Goal: Book appointment/travel/reservation

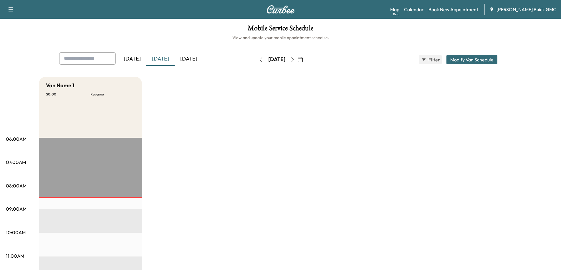
click at [457, 63] on button "Modify Van Schedule" at bounding box center [471, 59] width 51 height 9
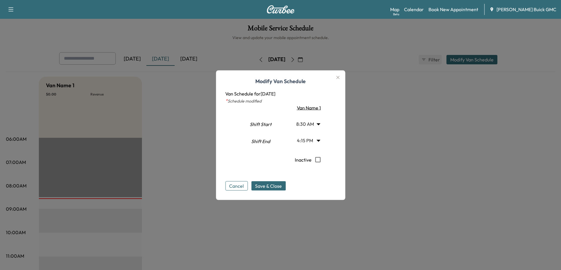
click at [339, 77] on icon "button" at bounding box center [337, 77] width 3 height 3
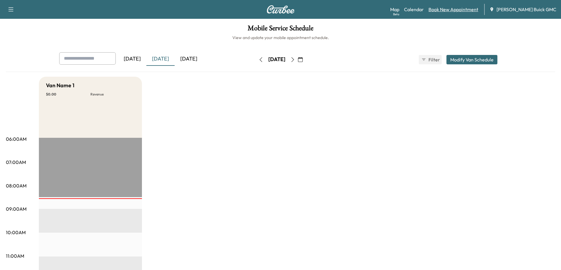
click at [462, 9] on link "Book New Appointment" at bounding box center [453, 9] width 50 height 7
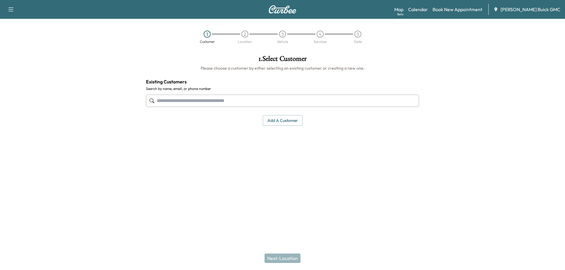
click at [281, 104] on input "text" at bounding box center [282, 101] width 273 height 12
click at [251, 106] on input "text" at bounding box center [282, 101] width 273 height 12
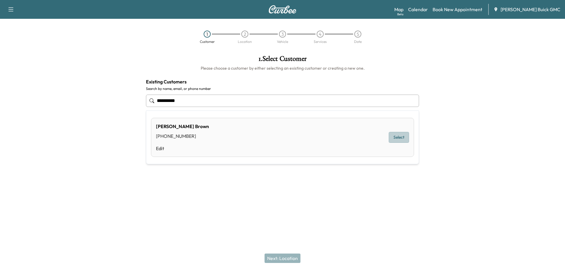
click at [393, 136] on button "Select" at bounding box center [399, 137] width 20 height 11
type input "**********"
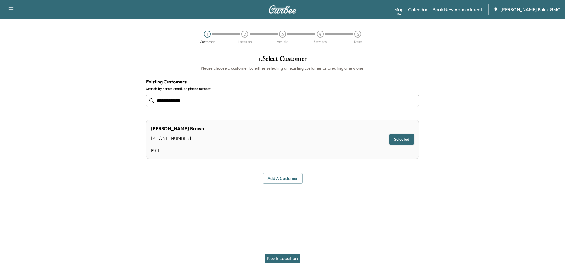
click at [295, 264] on div "Next: Location" at bounding box center [282, 259] width 565 height 24
click at [293, 261] on button "Next: Location" at bounding box center [283, 258] width 36 height 9
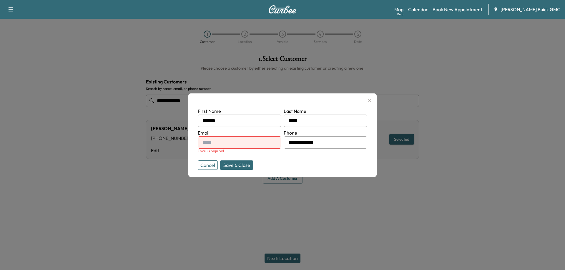
click at [260, 142] on input "text" at bounding box center [240, 143] width 84 height 12
click at [263, 147] on input "text" at bounding box center [240, 143] width 84 height 12
paste input "**********"
type input "**********"
click at [239, 165] on button "Save & Close" at bounding box center [236, 165] width 33 height 9
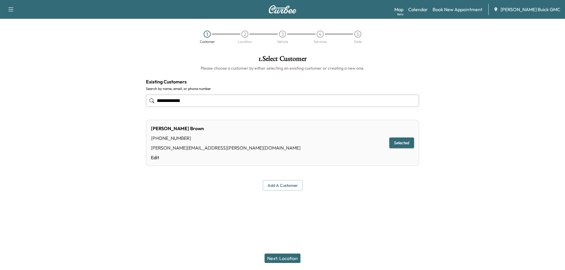
click at [290, 255] on button "Next: Location" at bounding box center [283, 258] width 36 height 9
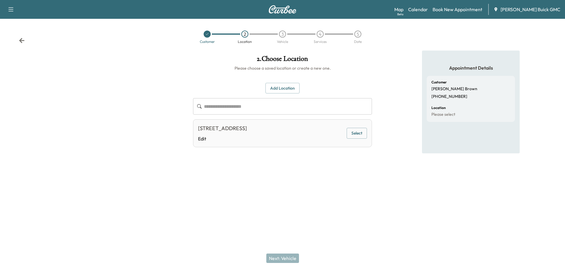
click at [362, 132] on button "Select" at bounding box center [357, 133] width 20 height 11
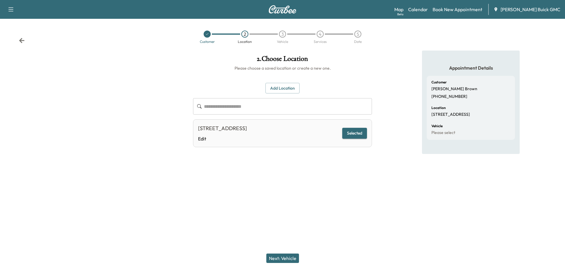
click at [284, 261] on button "Next: Vehicle" at bounding box center [282, 258] width 33 height 9
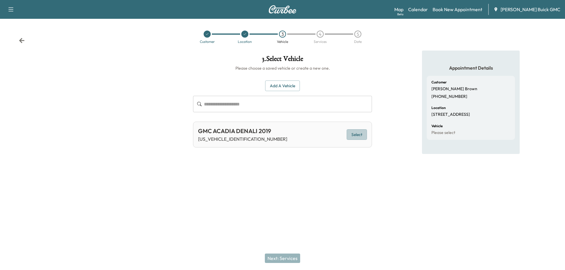
click at [357, 134] on button "Select" at bounding box center [357, 134] width 20 height 11
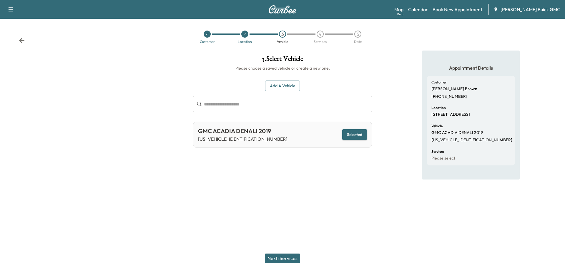
click at [291, 254] on div "Next: Services" at bounding box center [282, 259] width 565 height 24
click at [291, 258] on button "Next: Services" at bounding box center [282, 258] width 35 height 9
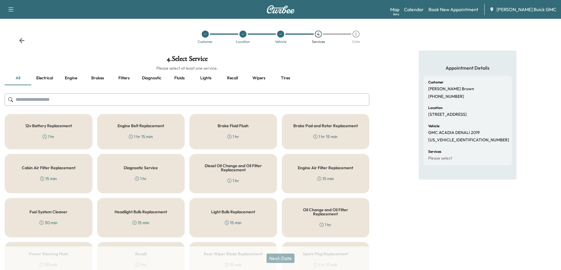
click at [289, 78] on button "Tires" at bounding box center [285, 78] width 26 height 14
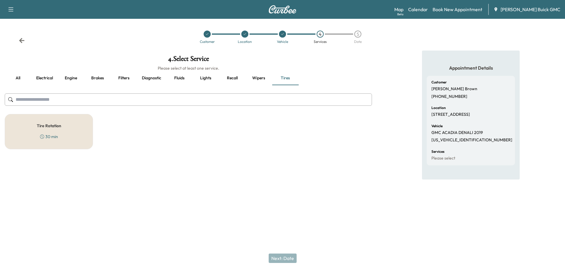
click at [12, 76] on button "all" at bounding box center [18, 78] width 26 height 14
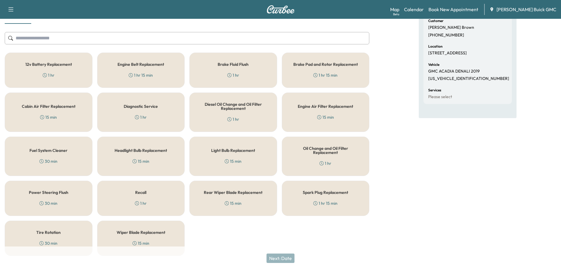
scroll to position [71, 0]
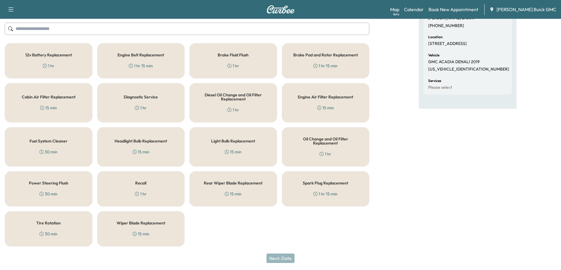
click at [129, 101] on div "Diagnostic Service 1 hr" at bounding box center [141, 102] width 88 height 39
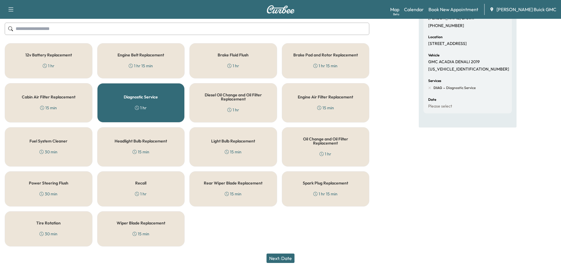
click at [283, 258] on button "Next: Date" at bounding box center [280, 258] width 28 height 9
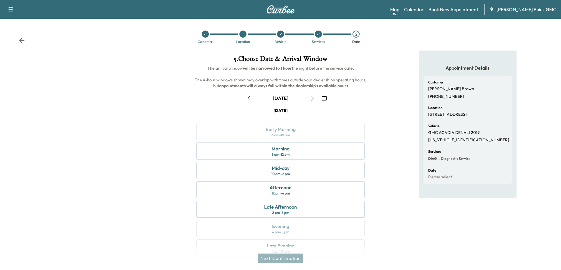
click at [247, 99] on icon "button" at bounding box center [248, 98] width 5 height 5
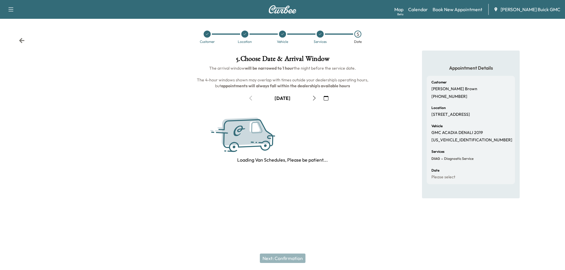
click at [249, 99] on div "[DATE]" at bounding box center [283, 98] width 74 height 9
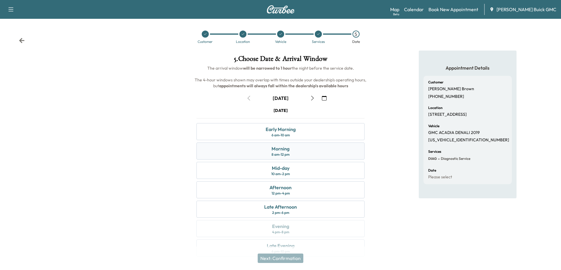
click at [288, 149] on div "Morning" at bounding box center [280, 148] width 18 height 7
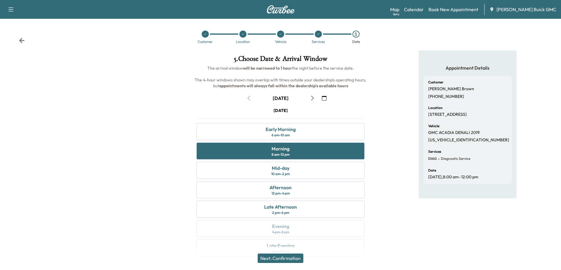
click at [292, 258] on button "Next: Confirmation" at bounding box center [281, 258] width 46 height 9
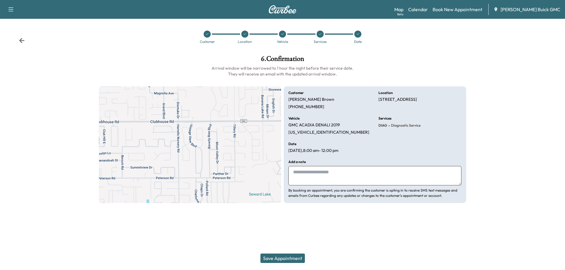
click at [347, 173] on textarea at bounding box center [374, 175] width 173 height 19
click at [318, 172] on textarea "**********" at bounding box center [374, 175] width 173 height 19
click at [356, 174] on textarea "**********" at bounding box center [374, 175] width 173 height 19
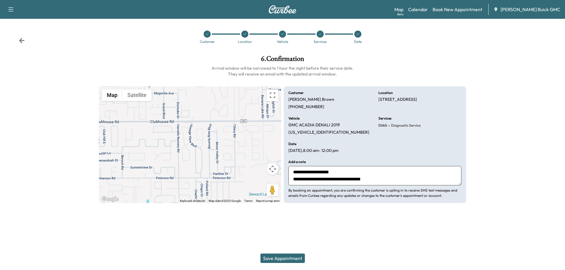
type textarea "**********"
click at [287, 258] on button "Save Appointment" at bounding box center [282, 258] width 44 height 9
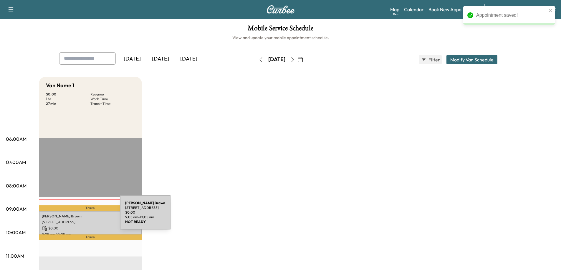
click at [82, 221] on p "[STREET_ADDRESS]" at bounding box center [90, 222] width 97 height 5
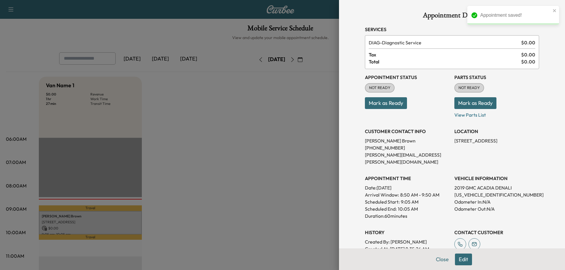
click at [392, 102] on button "Mark as Ready" at bounding box center [386, 103] width 42 height 12
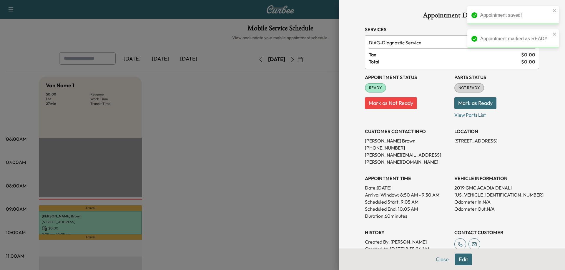
click at [481, 104] on button "Mark as Ready" at bounding box center [475, 103] width 42 height 12
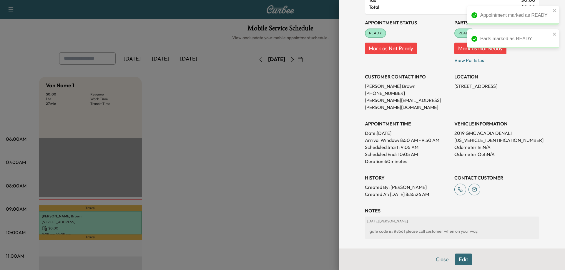
scroll to position [78, 0]
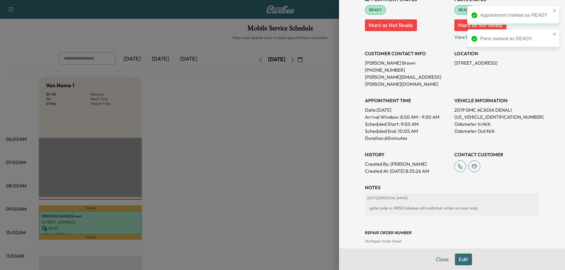
click at [462, 256] on div "Appointment Details Services DIAG - Diagnostic Service $ 0.00 Tax $ 0.00 Total …" at bounding box center [452, 89] width 188 height 334
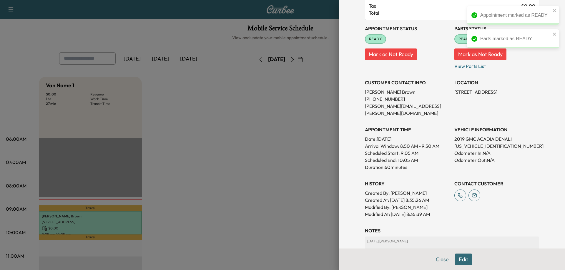
scroll to position [92, 0]
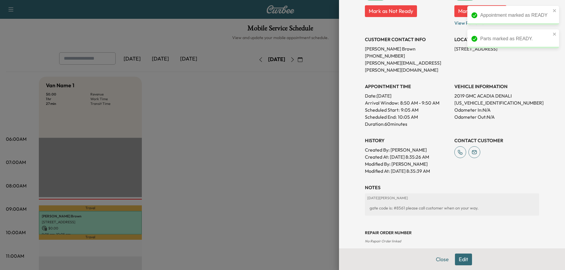
click at [432, 196] on p "[DATE] | [PERSON_NAME]" at bounding box center [452, 198] width 170 height 5
click at [448, 203] on div "gate code is: #8561 please call customer when on your way." at bounding box center [452, 208] width 170 height 11
click at [449, 203] on div "gate code is: #8561 please call customer when on your way." at bounding box center [452, 208] width 170 height 11
click at [458, 256] on button "Edit" at bounding box center [463, 260] width 17 height 12
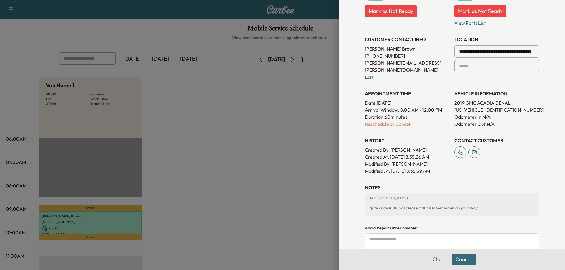
click at [431, 234] on textarea at bounding box center [452, 242] width 174 height 17
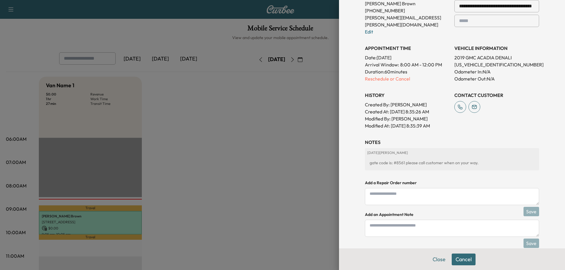
scroll to position [154, 0]
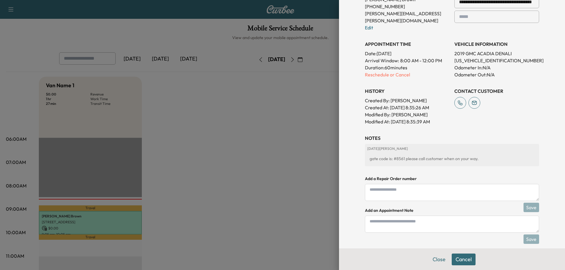
click at [390, 218] on textarea at bounding box center [452, 224] width 174 height 17
click at [386, 154] on div "gate code is: #8561 please call customer when on your way." at bounding box center [452, 159] width 170 height 11
click at [400, 145] on div "[DATE] | [PERSON_NAME] gate code is: #8561 please call customer when on your wa…" at bounding box center [452, 155] width 174 height 22
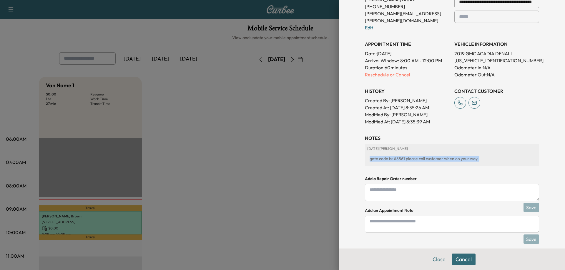
click at [400, 145] on div "[DATE] | [PERSON_NAME] gate code is: #8561 please call customer when on your wa…" at bounding box center [452, 155] width 174 height 22
click at [391, 217] on textarea at bounding box center [452, 224] width 174 height 17
paste textarea "**********"
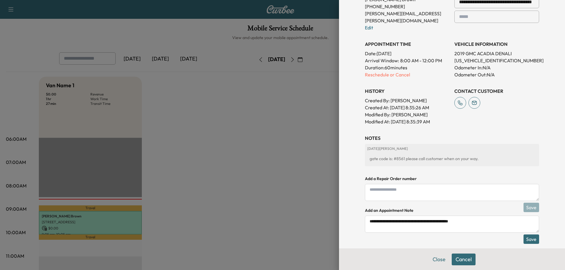
type textarea "**********"
click at [526, 235] on button "Save" at bounding box center [532, 239] width 16 height 9
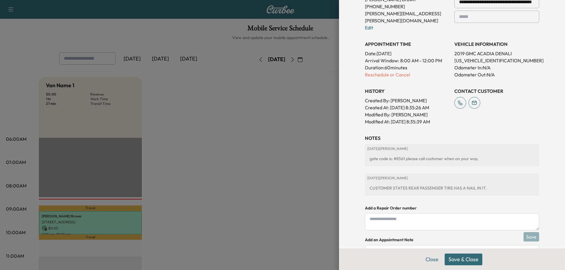
click at [514, 114] on div "CONTACT CUSTOMER" at bounding box center [496, 104] width 85 height 42
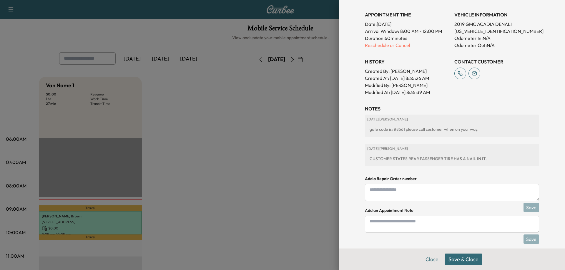
click at [457, 259] on button "Save & Close" at bounding box center [464, 260] width 38 height 12
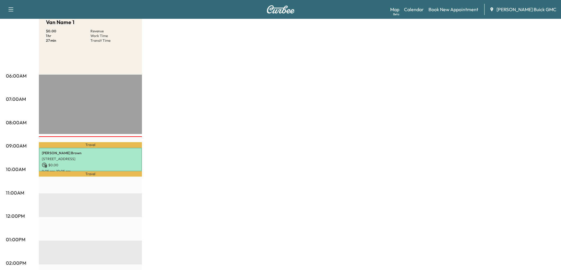
scroll to position [88, 0]
